Goal: Communication & Community: Answer question/provide support

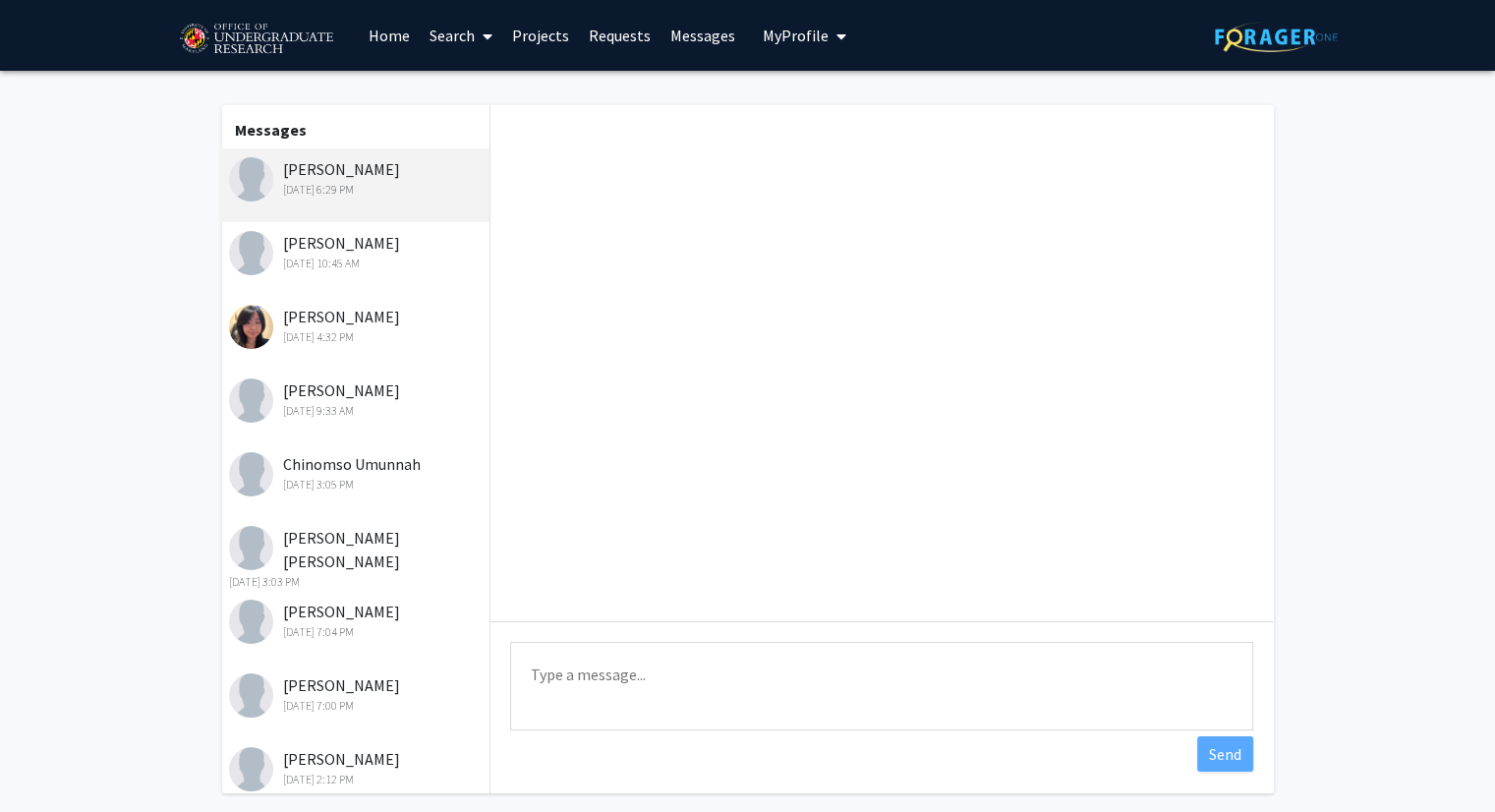
scroll to position [593, 0]
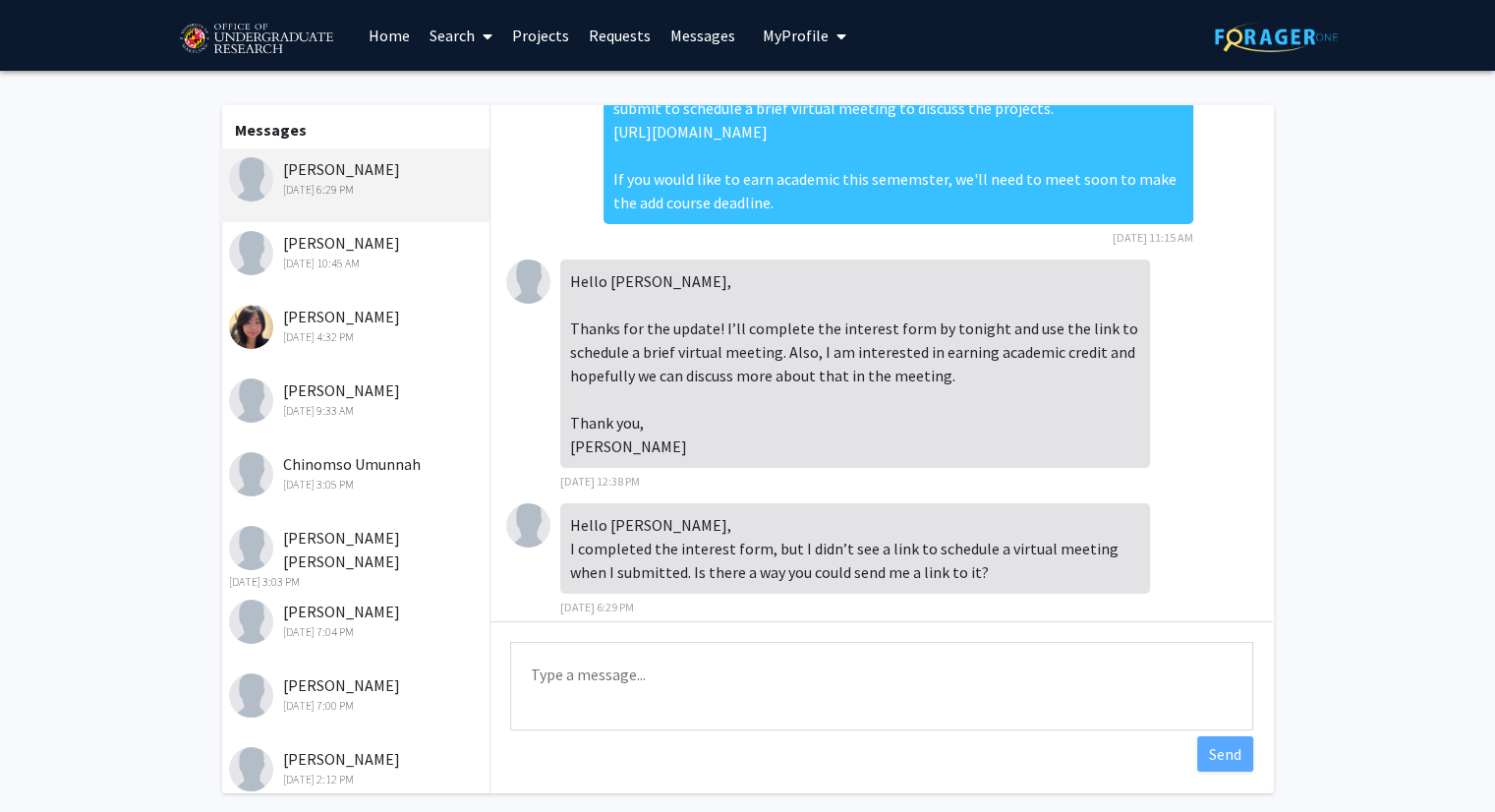
click at [639, 657] on textarea "Type a message" at bounding box center [882, 686] width 743 height 89
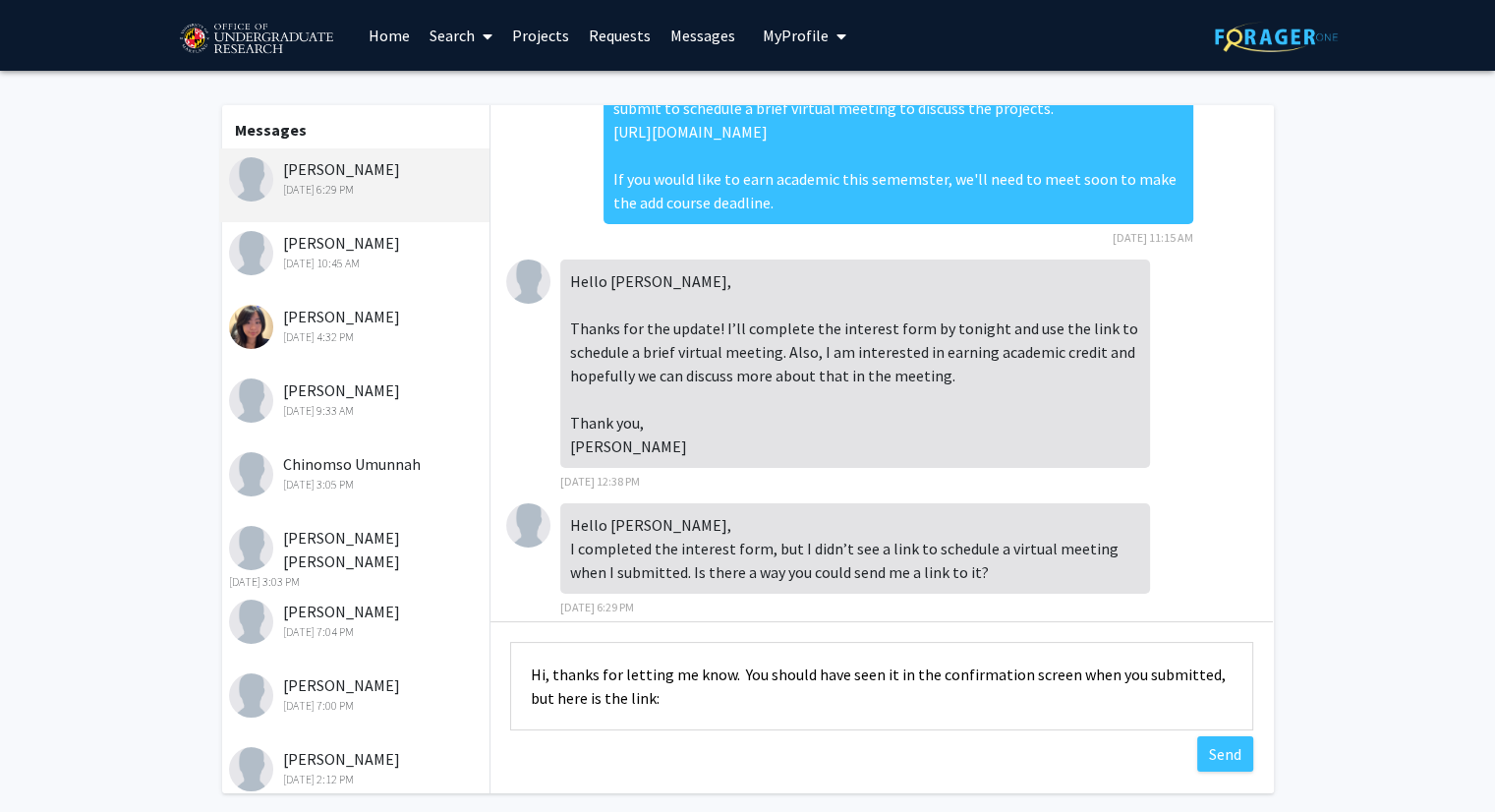
paste textarea "Anatomy & Physiology Context: As people age, changes in the muscles and nerves …"
paste textarea "[URL][DOMAIN_NAME]"
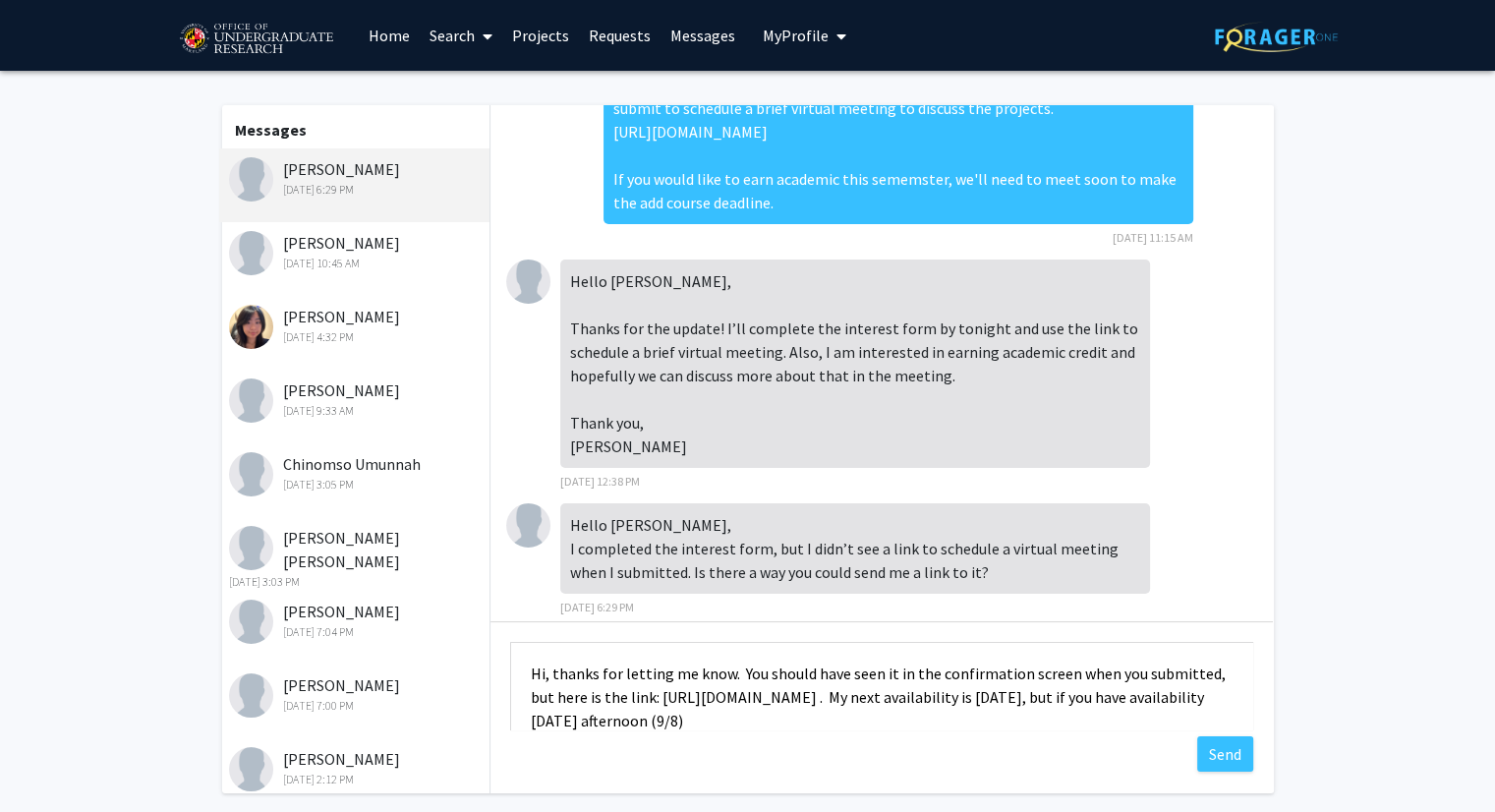
click at [1199, 694] on textarea "Hi, thanks for letting me know. You should have seen it in the confirmation scr…" at bounding box center [882, 686] width 743 height 89
click at [1044, 712] on textarea "Hi, thanks for letting me know. You should have seen it in the confirmation scr…" at bounding box center [882, 686] width 743 height 89
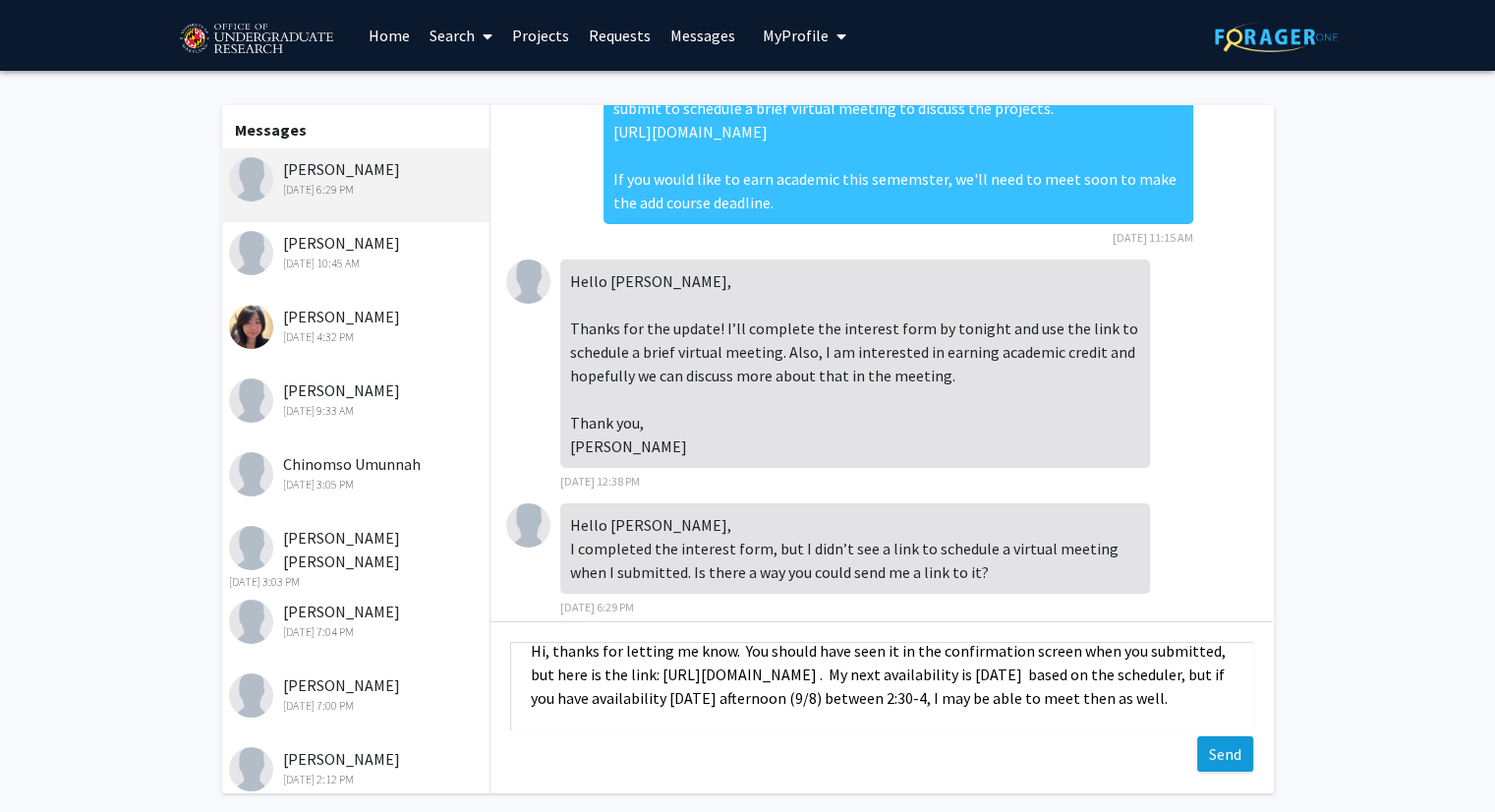
type textarea "Hi, thanks for letting me know. You should have seen it in the confirmation scr…"
click at [1235, 755] on button "Send" at bounding box center [1225, 754] width 56 height 35
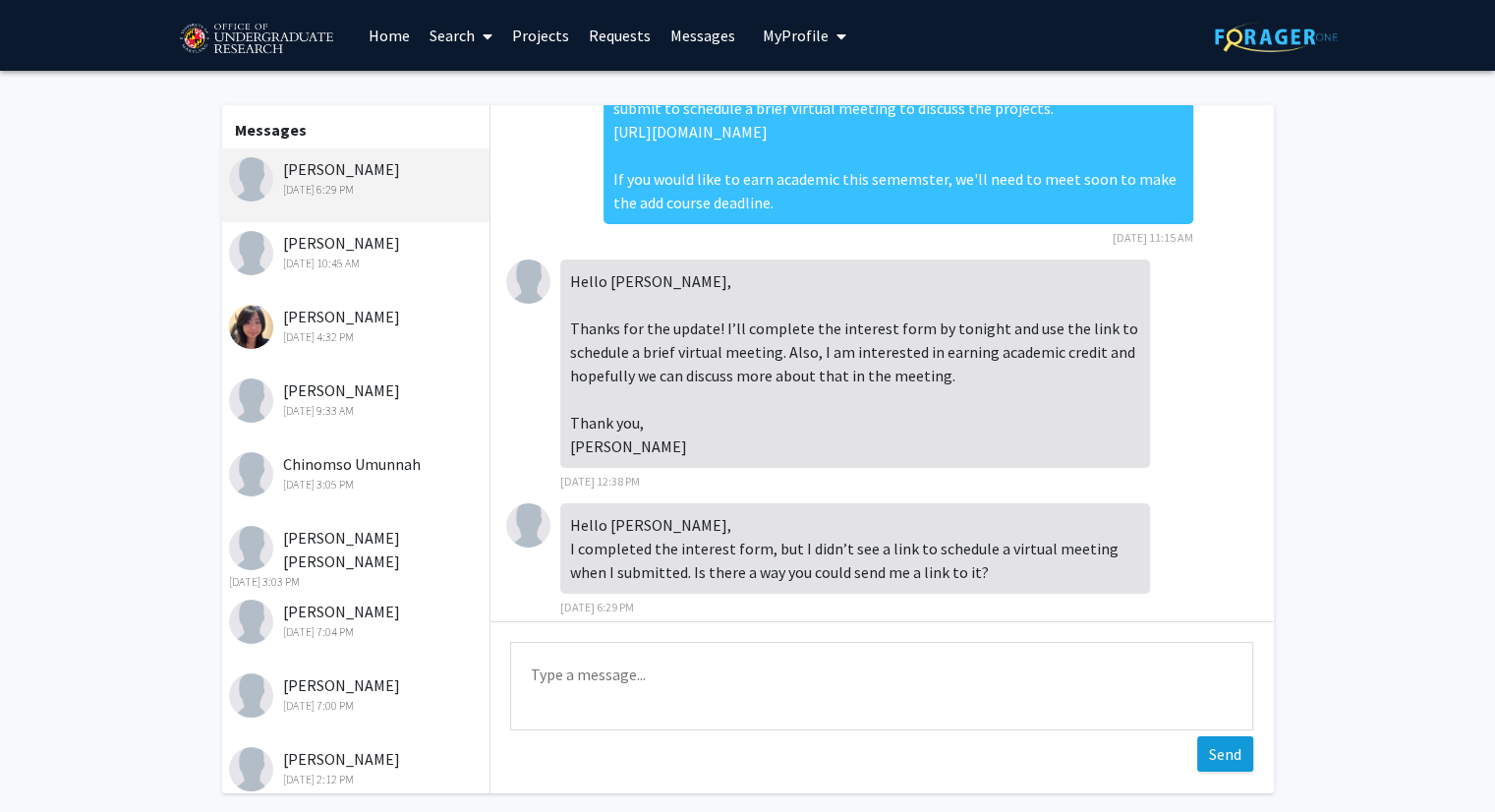
scroll to position [766, 0]
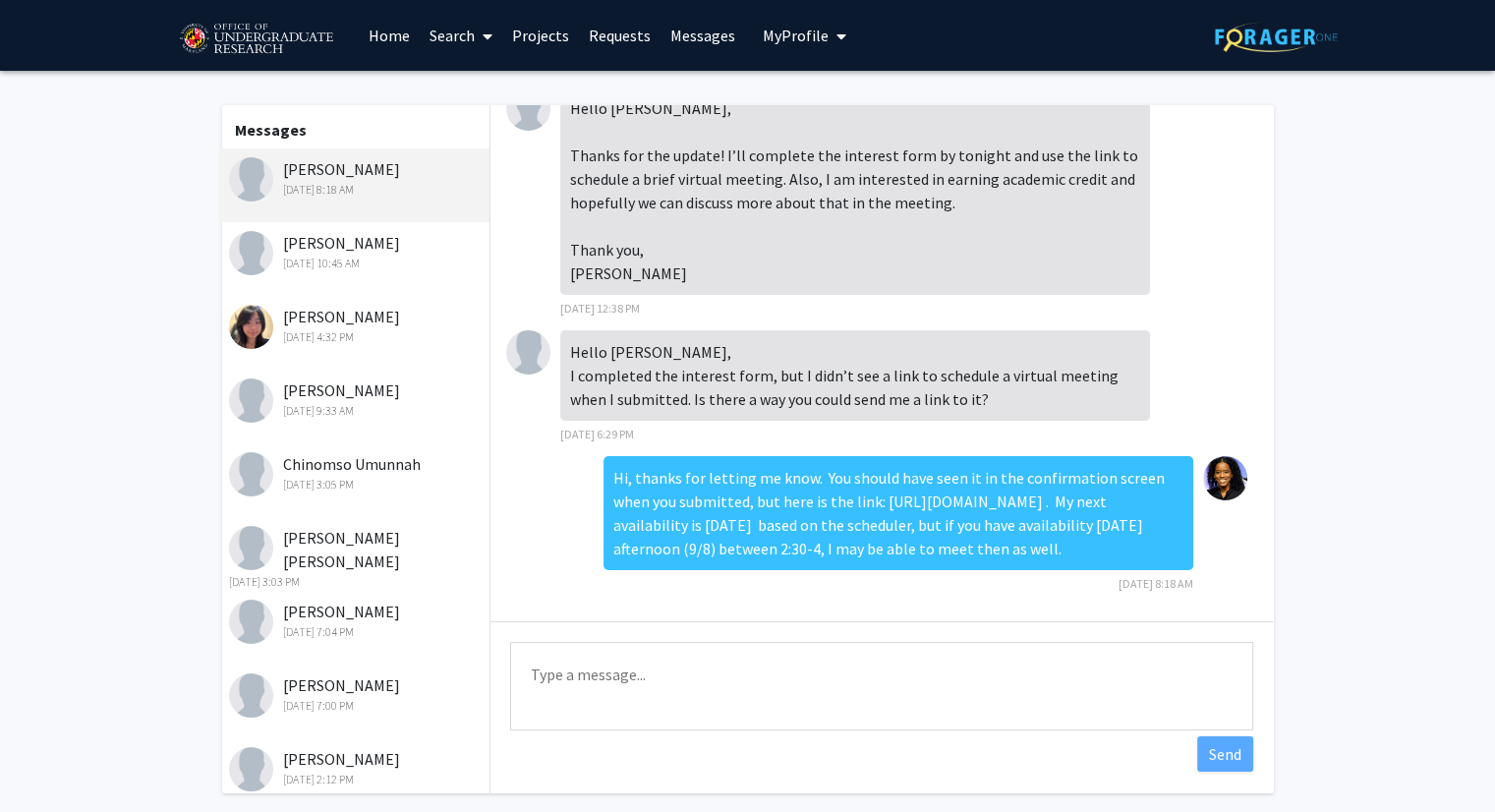
click at [42, 377] on fg-messaging "Messages [PERSON_NAME] [DATE] 8:18 AM [PERSON_NAME] [DATE] 10:45 AM [PERSON_NAM…" at bounding box center [747, 454] width 1495 height 767
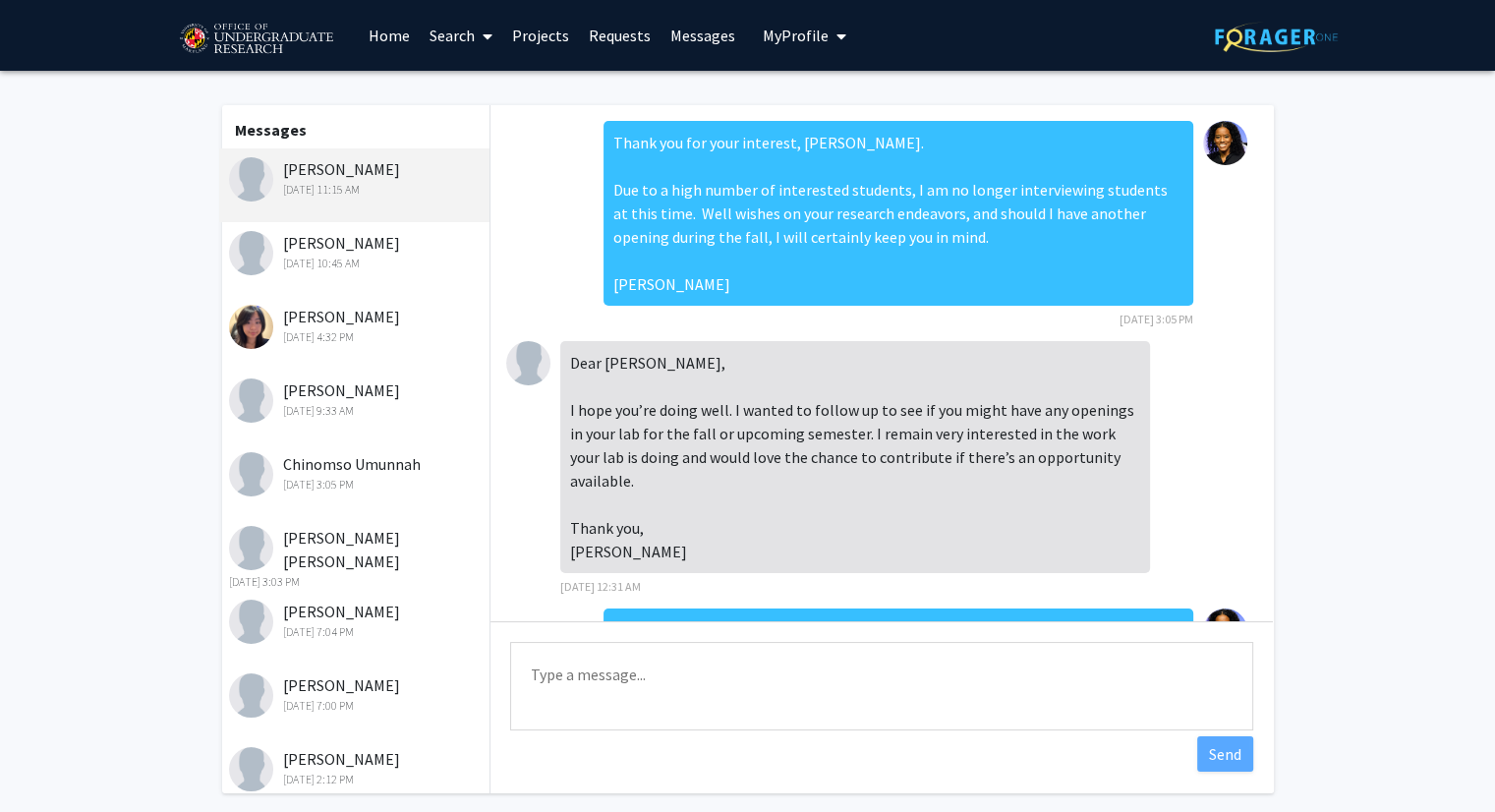
scroll to position [223, 0]
